Goal: Navigation & Orientation: Understand site structure

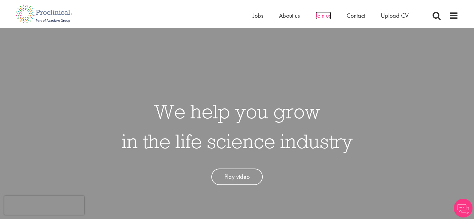
click at [328, 14] on span "Join us" at bounding box center [324, 16] width 16 height 8
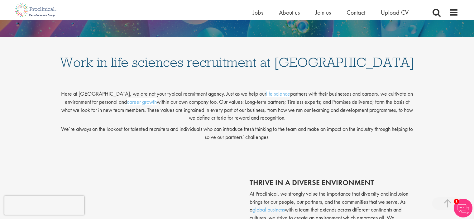
scroll to position [92, 0]
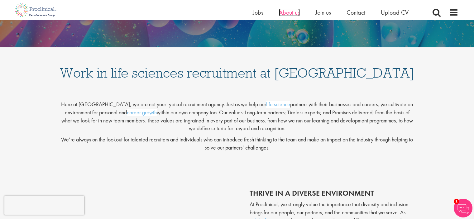
click at [294, 12] on span "About us" at bounding box center [289, 12] width 21 height 8
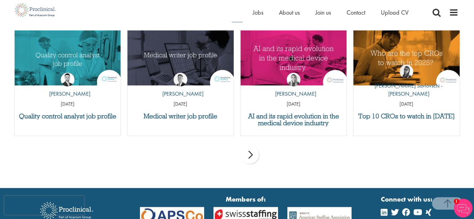
scroll to position [1217, 0]
